Goal: Transaction & Acquisition: Purchase product/service

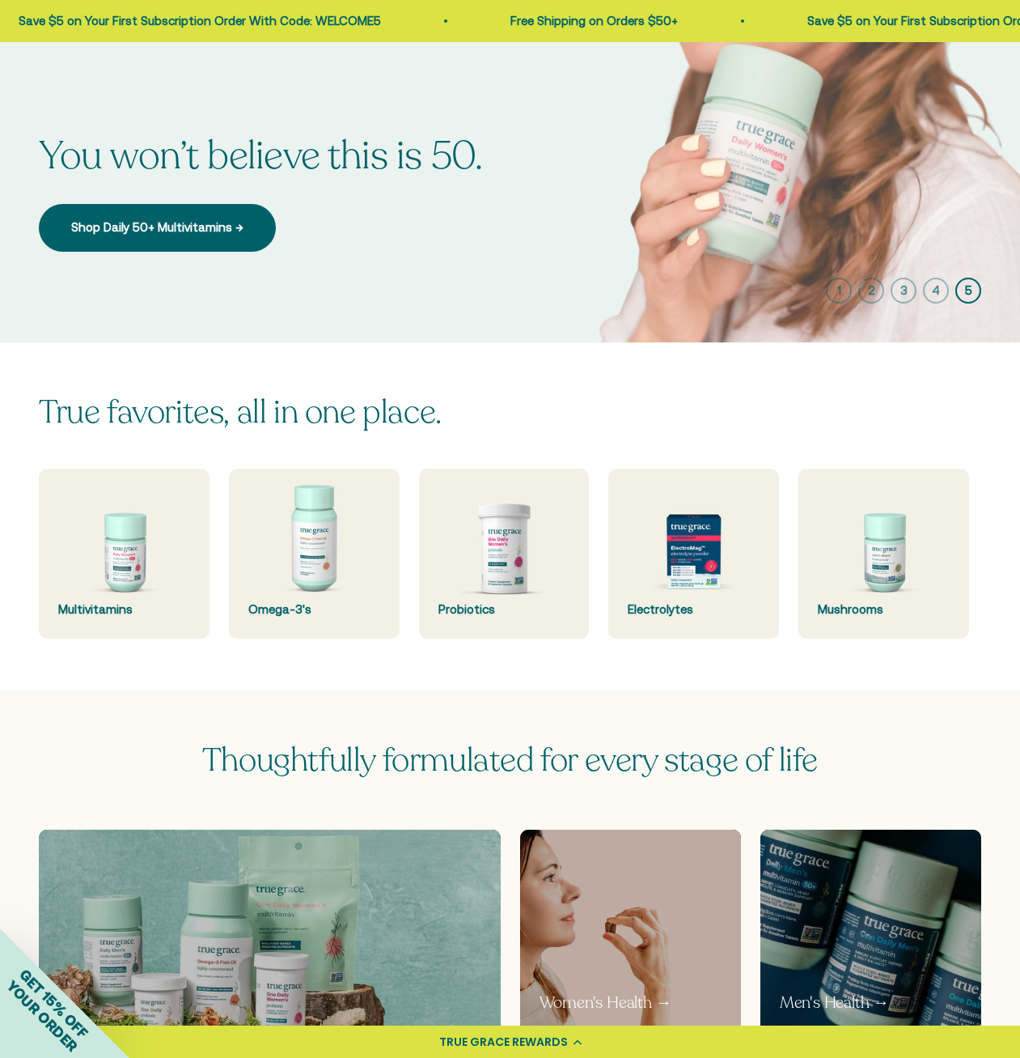
scroll to position [73, 0]
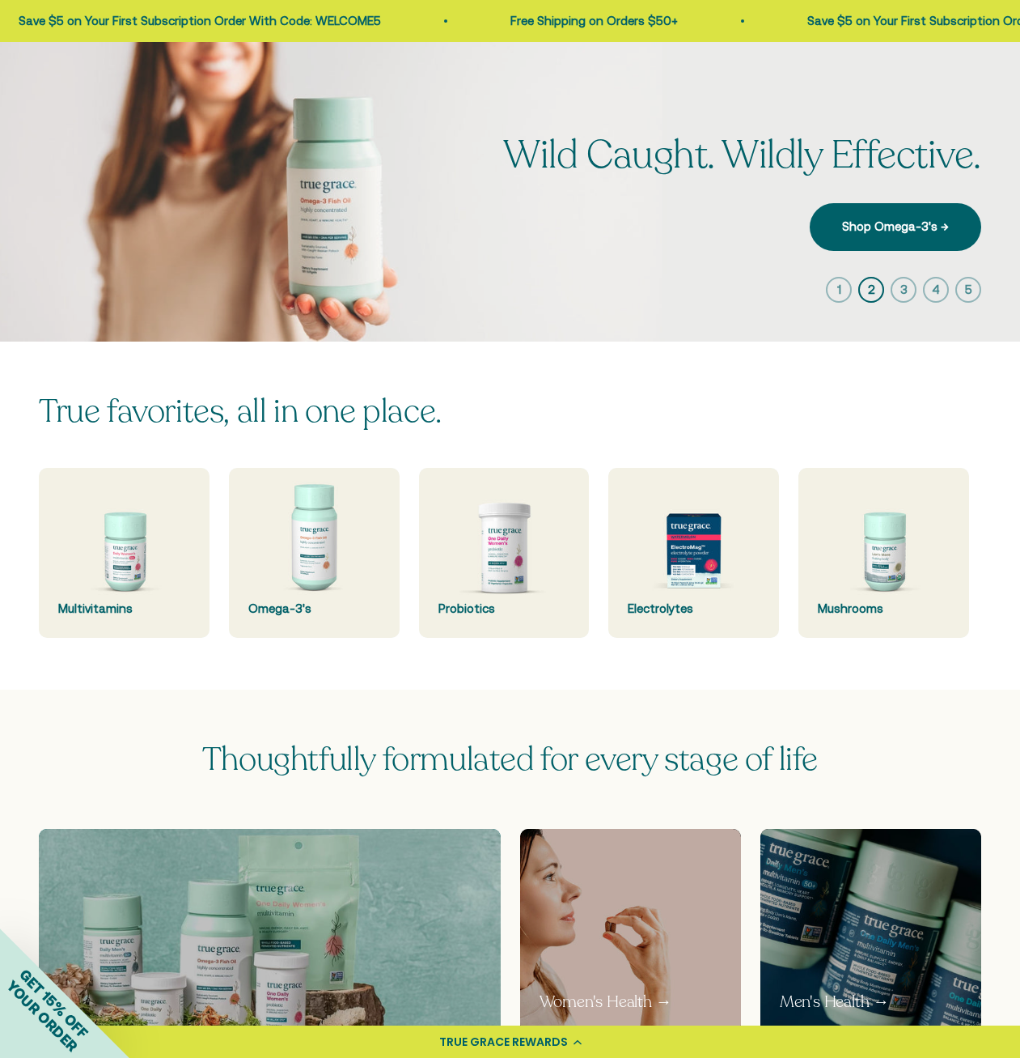
scroll to position [73, 0]
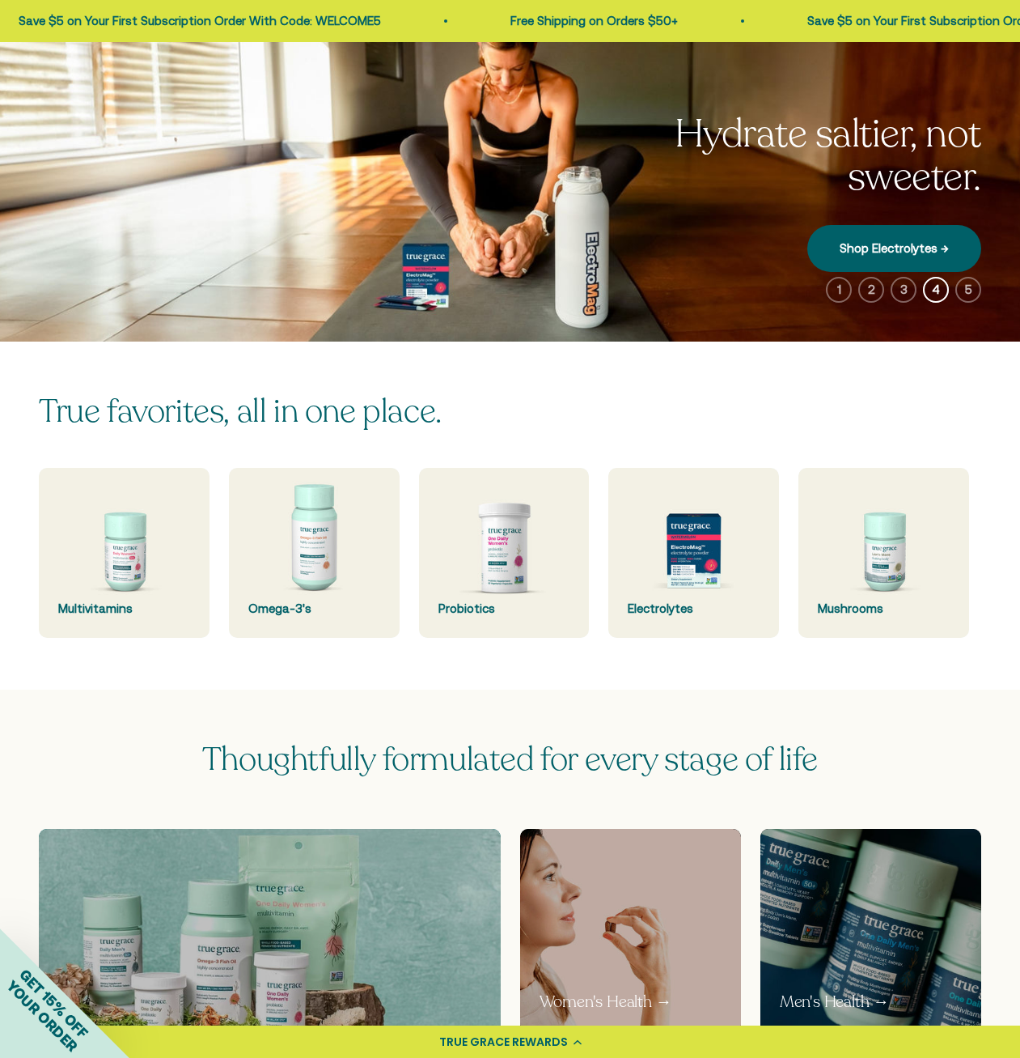
scroll to position [73, 0]
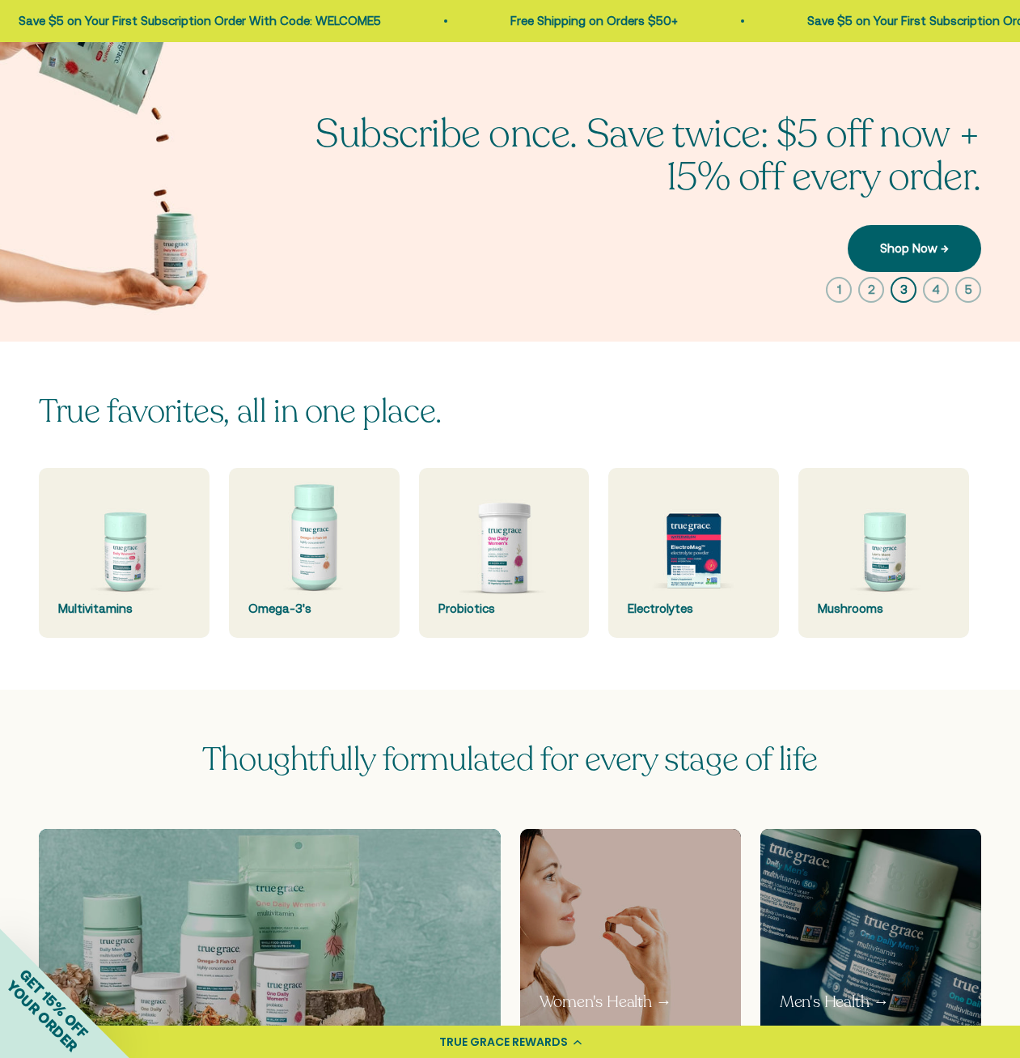
scroll to position [73, 0]
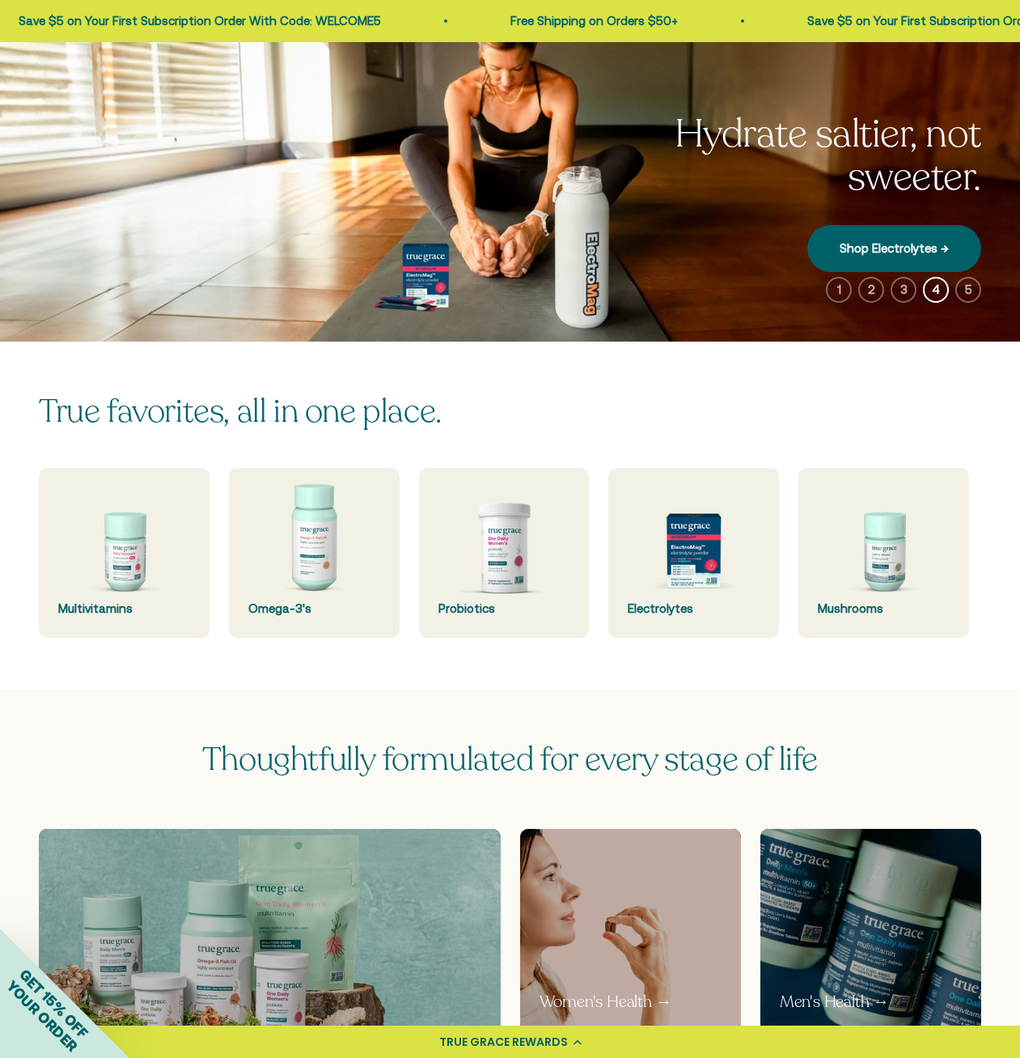
scroll to position [73, 0]
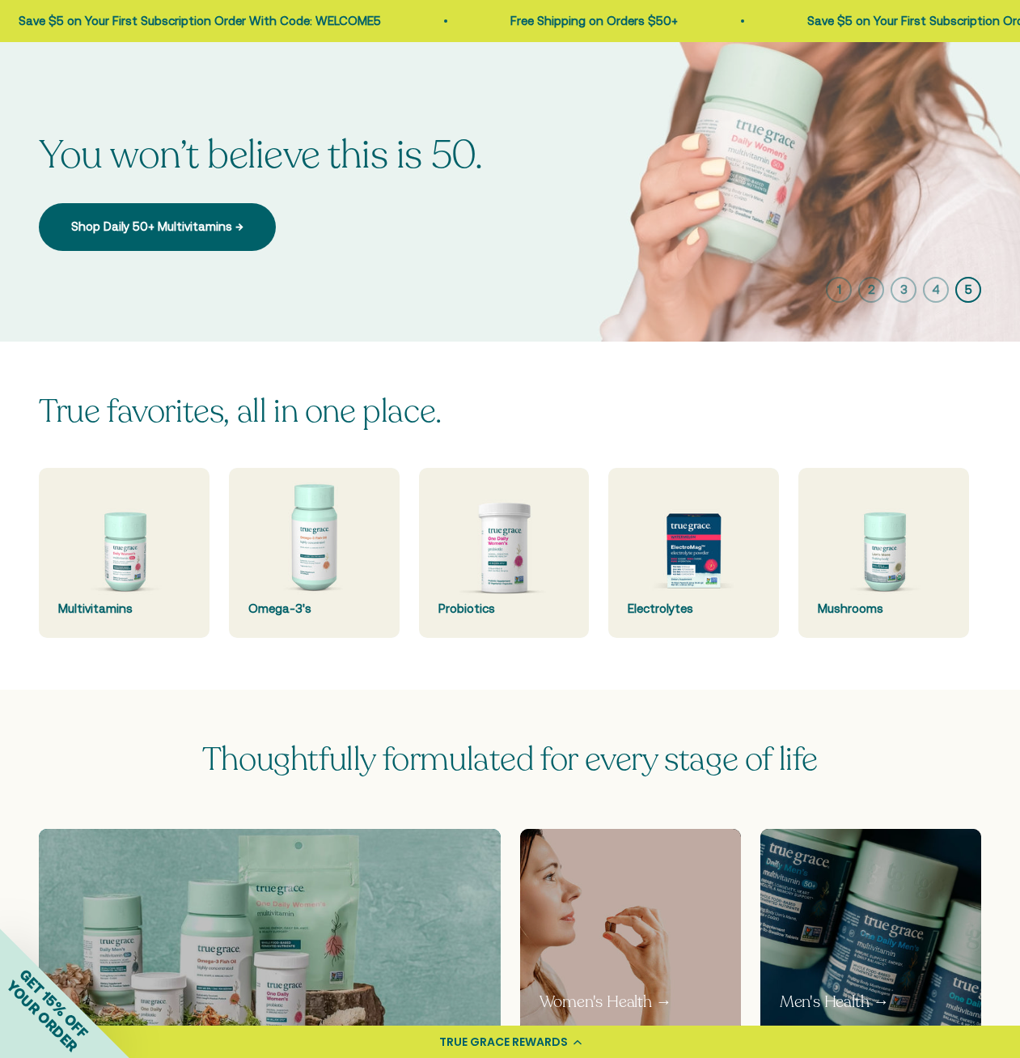
scroll to position [73, 0]
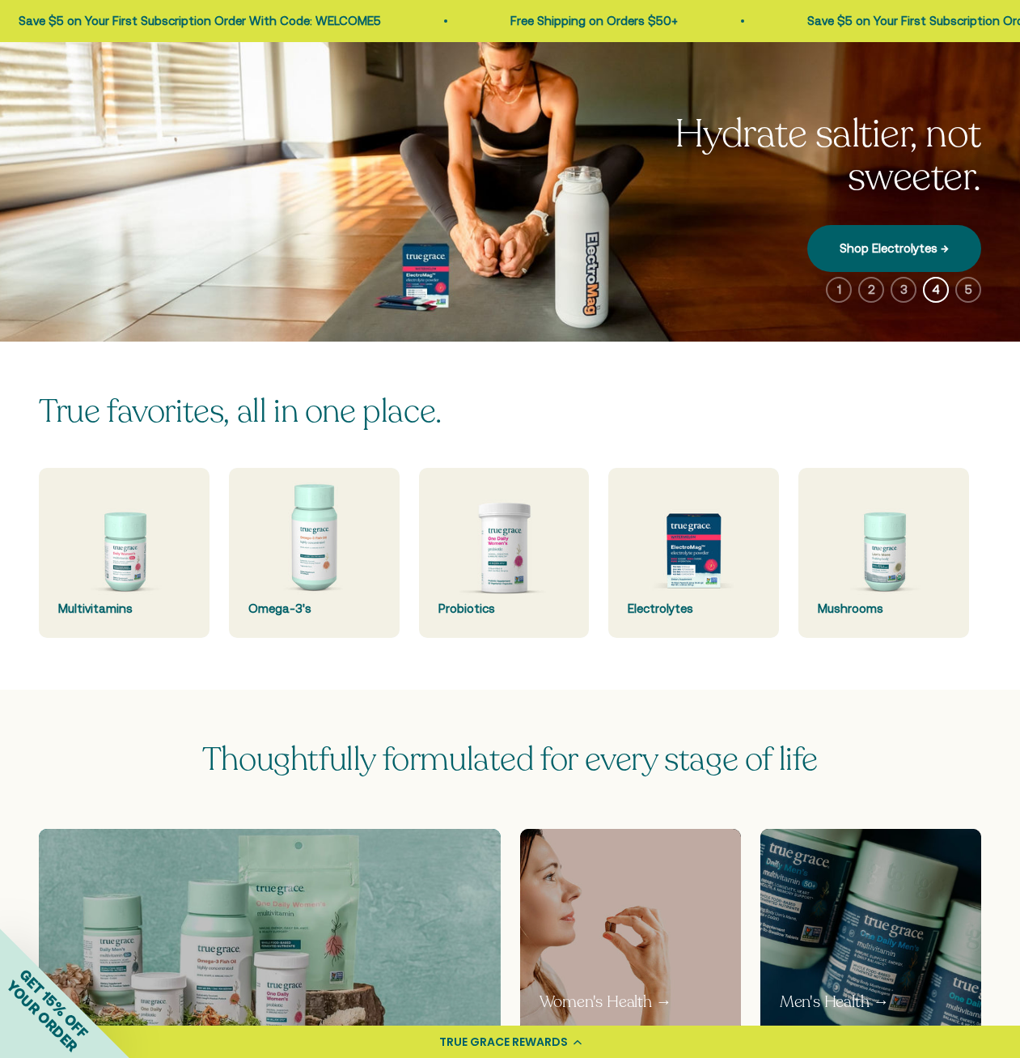
scroll to position [73, 0]
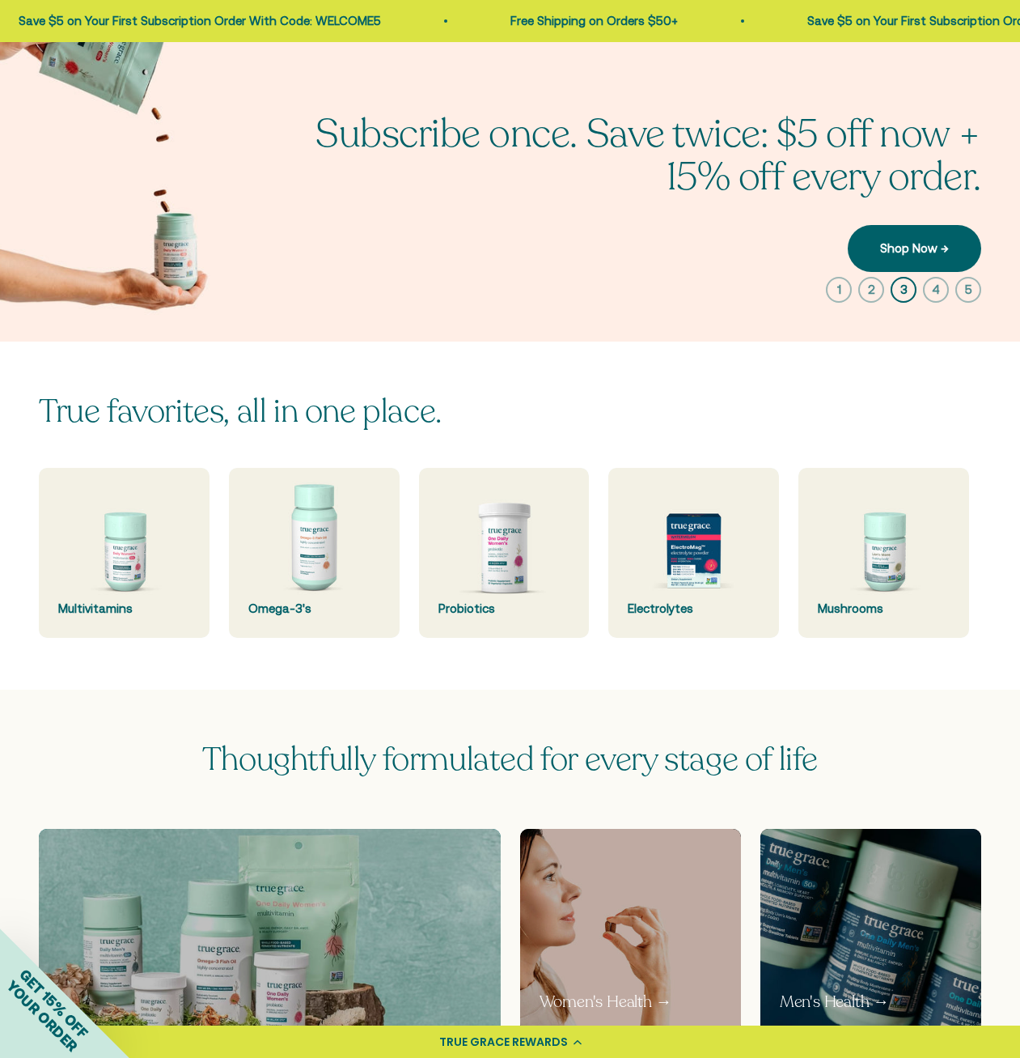
scroll to position [73, 0]
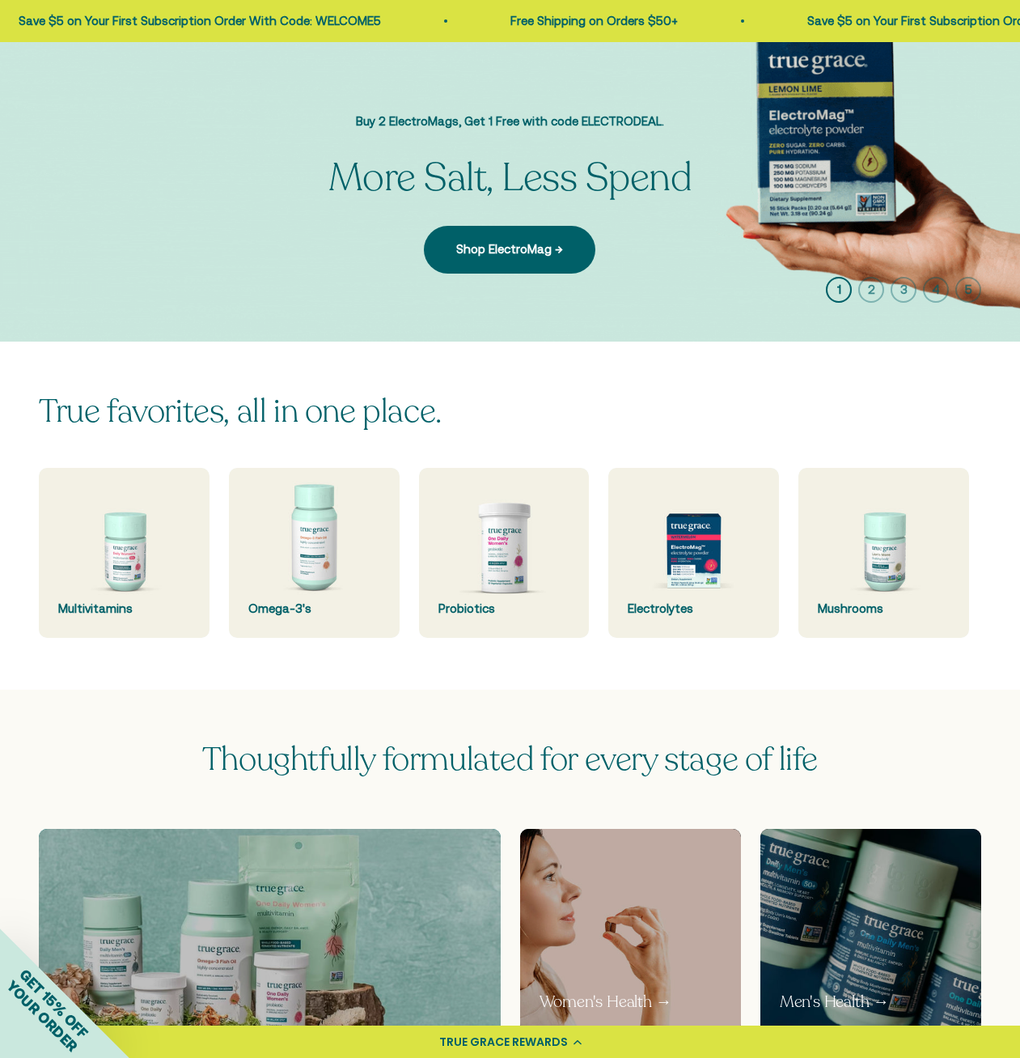
scroll to position [73, 0]
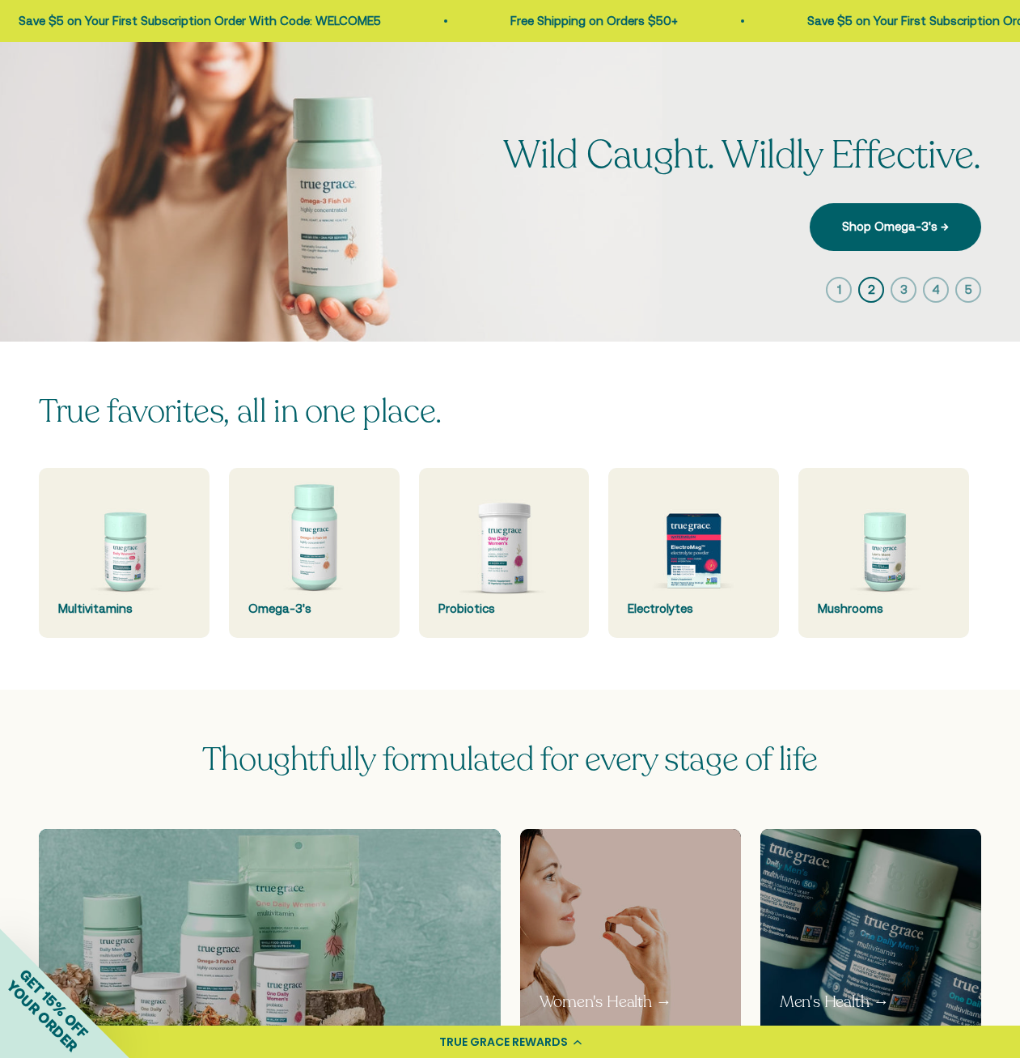
scroll to position [73, 0]
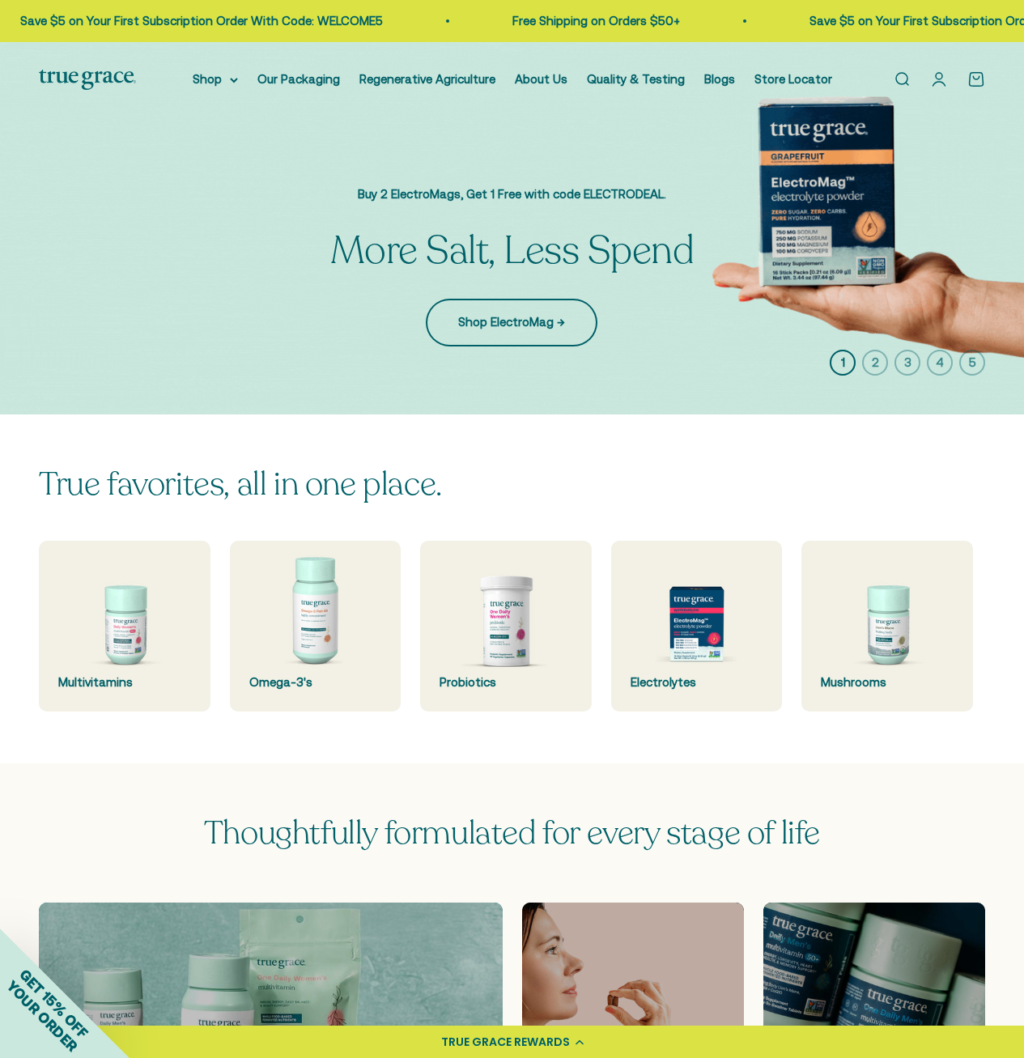
click at [470, 318] on link "Shop ElectroMag →" at bounding box center [512, 322] width 172 height 47
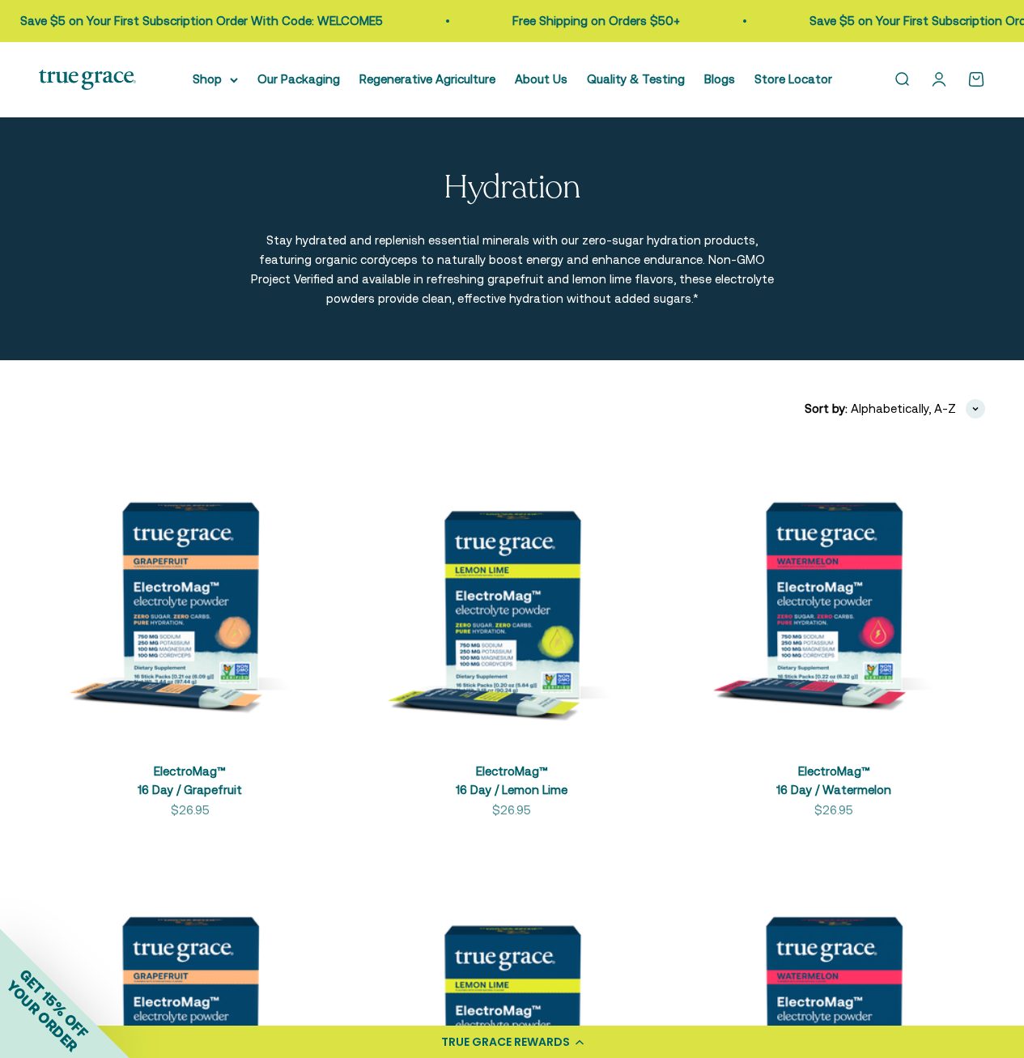
click at [560, 419] on div "Filters Sort by Featured Best selling Alphabetically, A-Z Alphabetically, Z-A P…" at bounding box center [512, 817] width 946 height 836
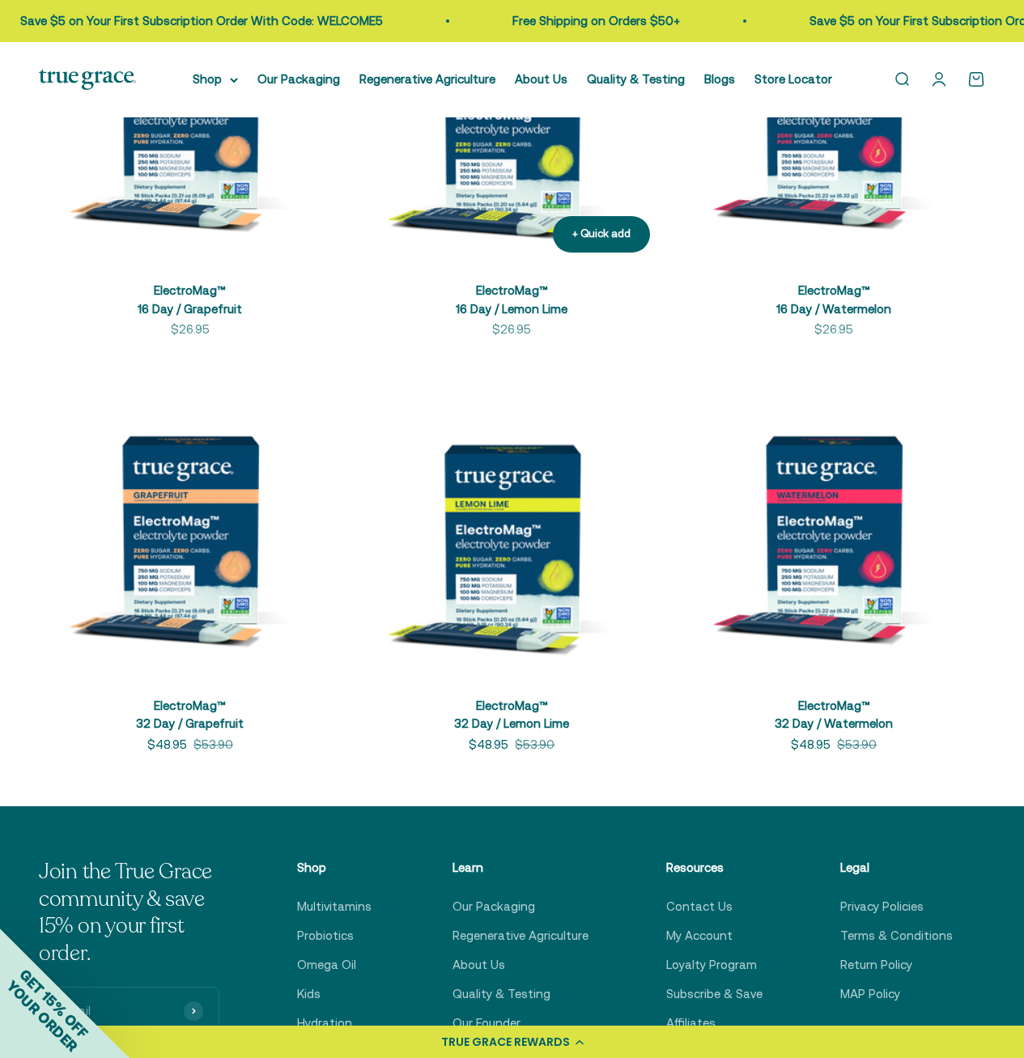
scroll to position [149, 0]
